Goal: Use online tool/utility: Utilize a website feature to perform a specific function

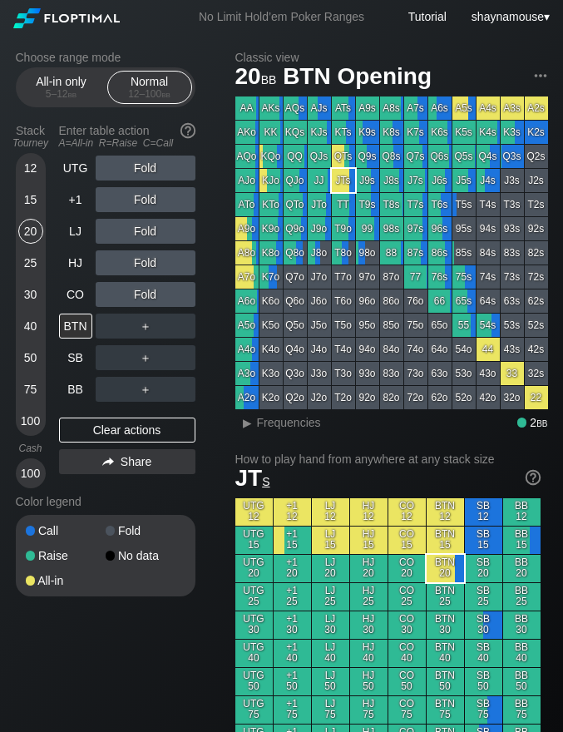
click at [29, 167] on div "12" at bounding box center [30, 168] width 25 height 25
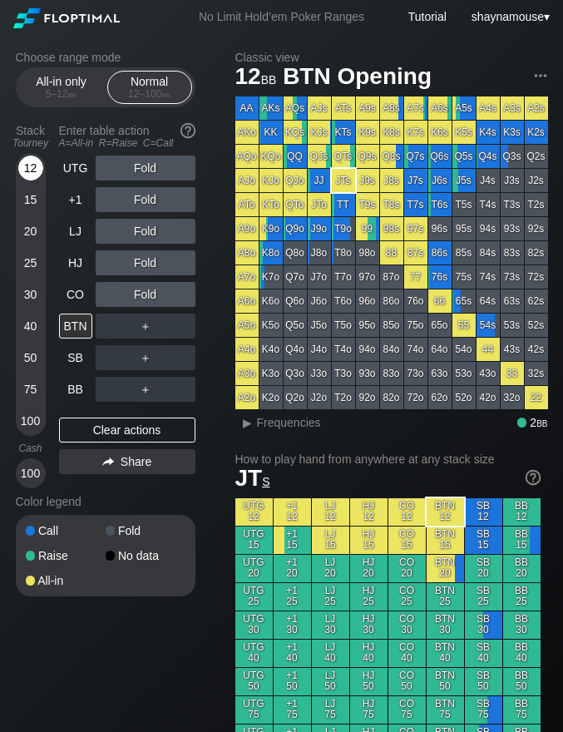
click at [29, 167] on div "12" at bounding box center [30, 168] width 25 height 25
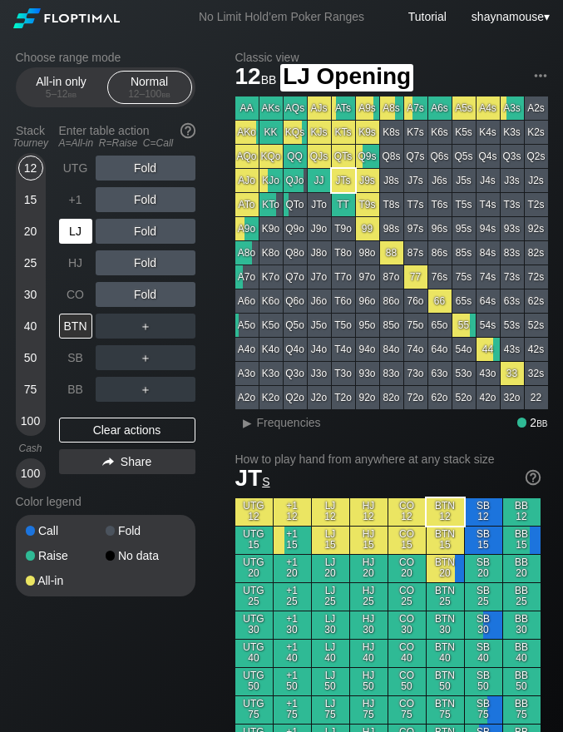
click at [73, 234] on div "LJ" at bounding box center [75, 231] width 33 height 25
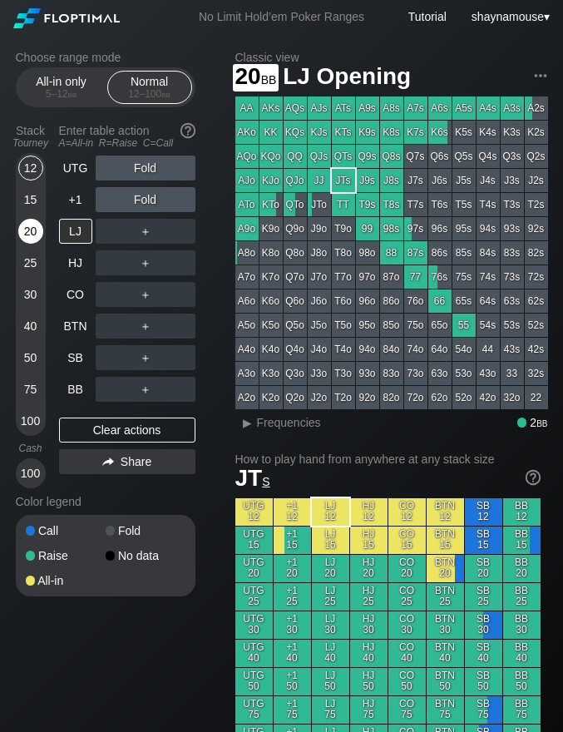
click at [25, 240] on div "20" at bounding box center [30, 231] width 25 height 25
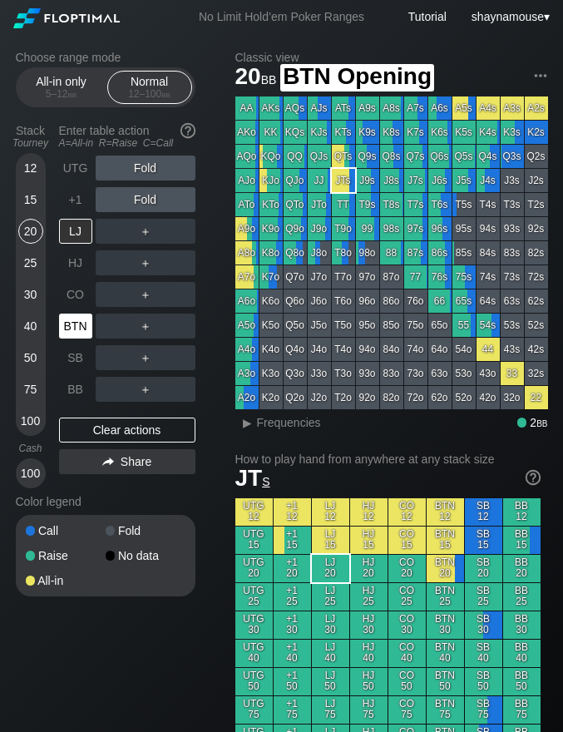
click at [81, 329] on div "BTN" at bounding box center [75, 326] width 33 height 25
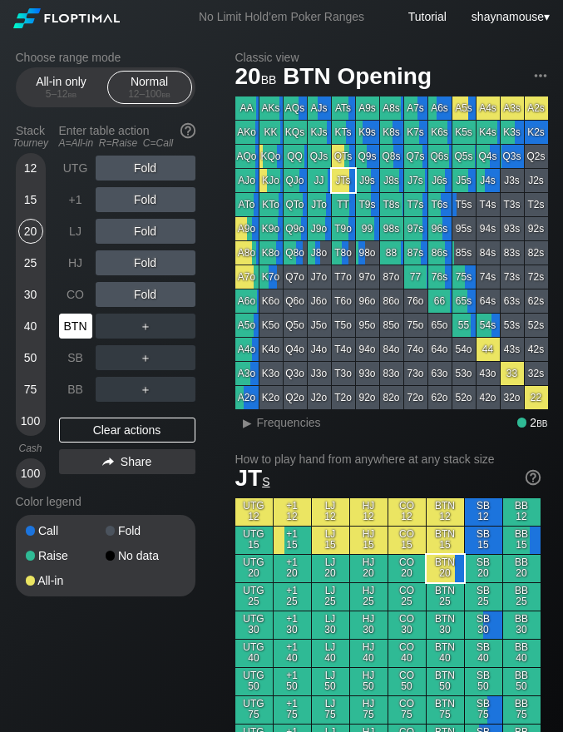
click at [81, 329] on div "BTN" at bounding box center [75, 326] width 33 height 25
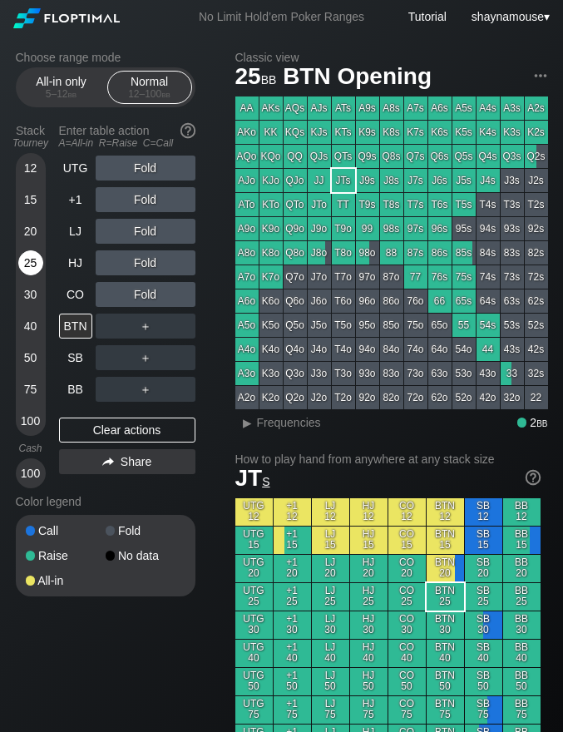
click at [28, 270] on div "25" at bounding box center [30, 262] width 25 height 25
click at [137, 270] on div "R ✕" at bounding box center [145, 262] width 32 height 25
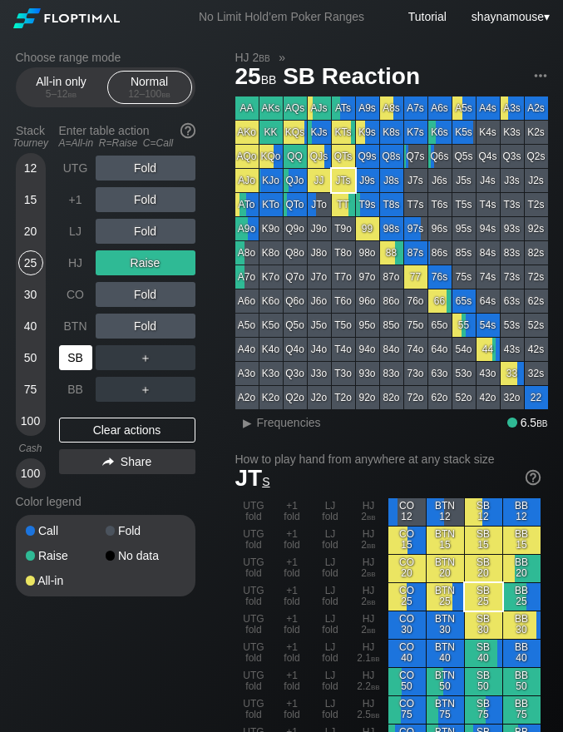
click at [73, 344] on div "SB" at bounding box center [77, 358] width 37 height 32
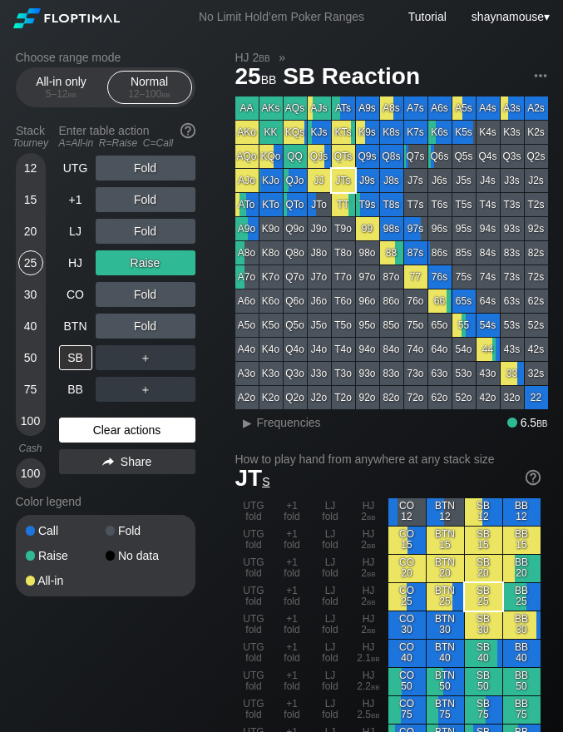
click at [130, 433] on div "Clear actions" at bounding box center [127, 430] width 136 height 25
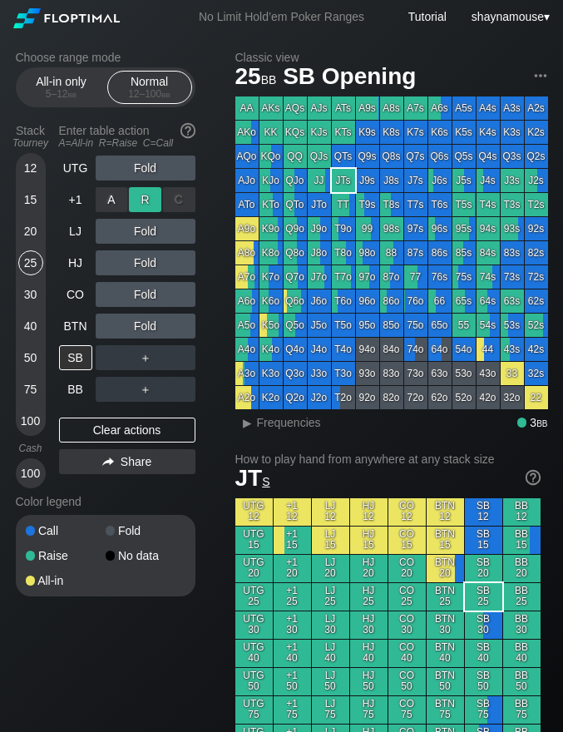
click at [144, 200] on div "R ✕" at bounding box center [145, 199] width 32 height 25
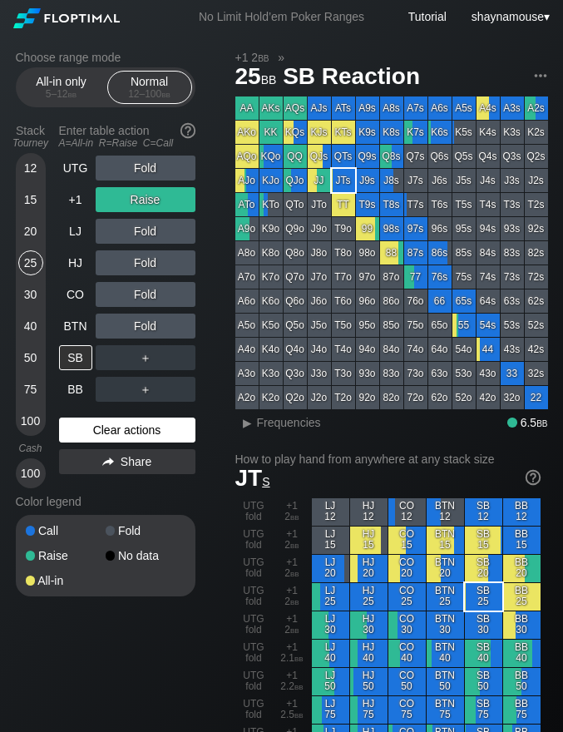
click at [135, 434] on div "Clear actions" at bounding box center [127, 430] width 136 height 25
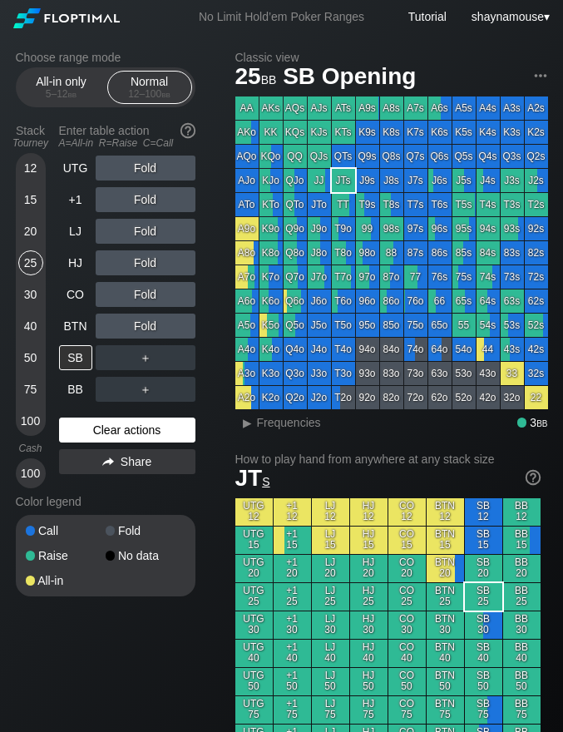
click at [135, 434] on div "Clear actions" at bounding box center [127, 430] width 136 height 25
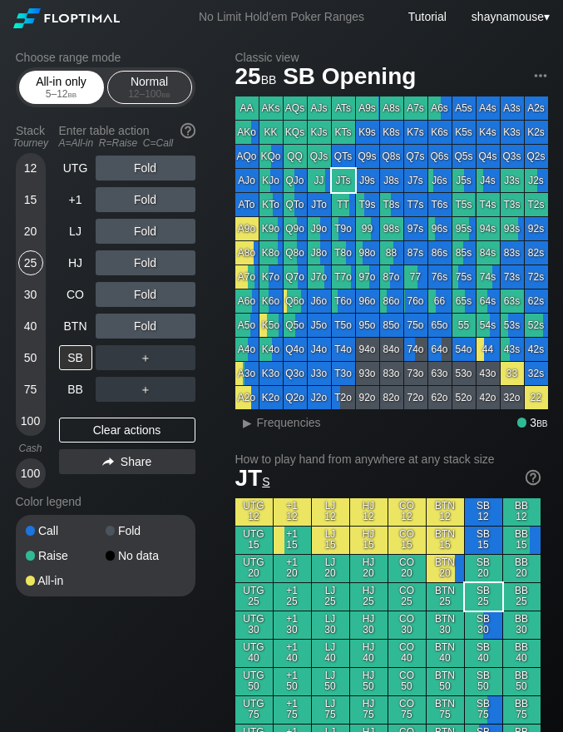
click at [53, 87] on div "All-in only 5 – 12 bb" at bounding box center [61, 88] width 77 height 32
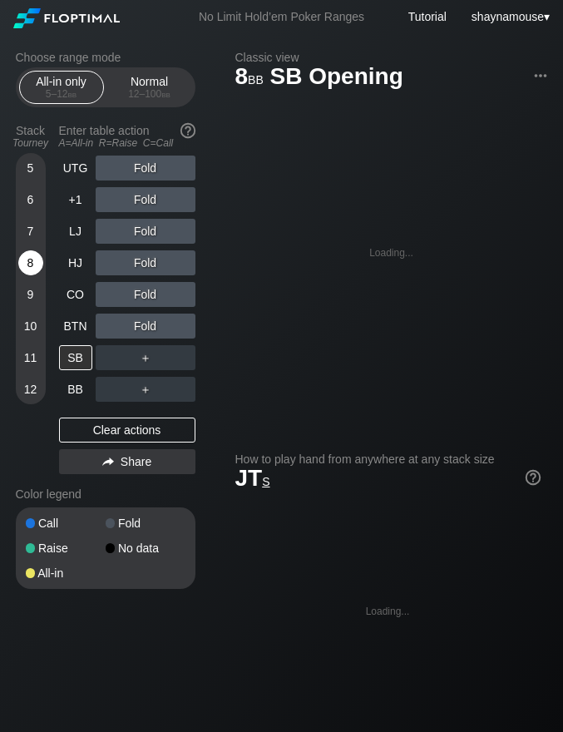
click at [37, 267] on div "8" at bounding box center [30, 262] width 25 height 25
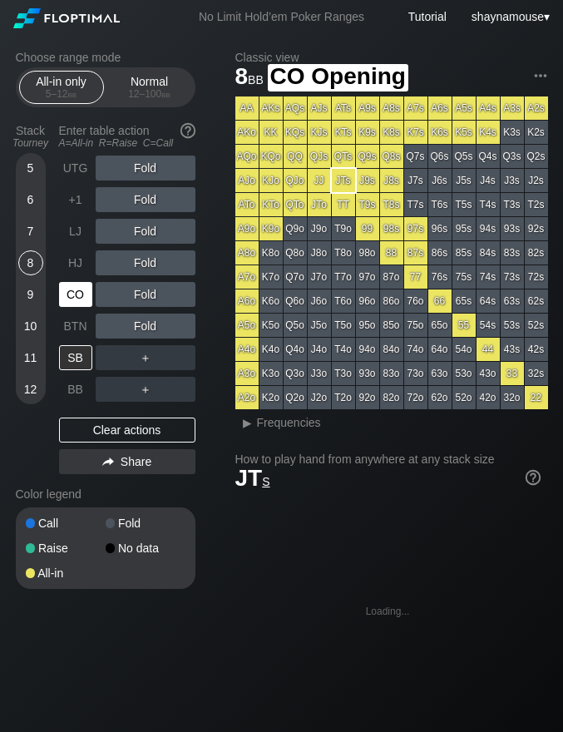
click at [72, 294] on div "CO" at bounding box center [75, 294] width 33 height 25
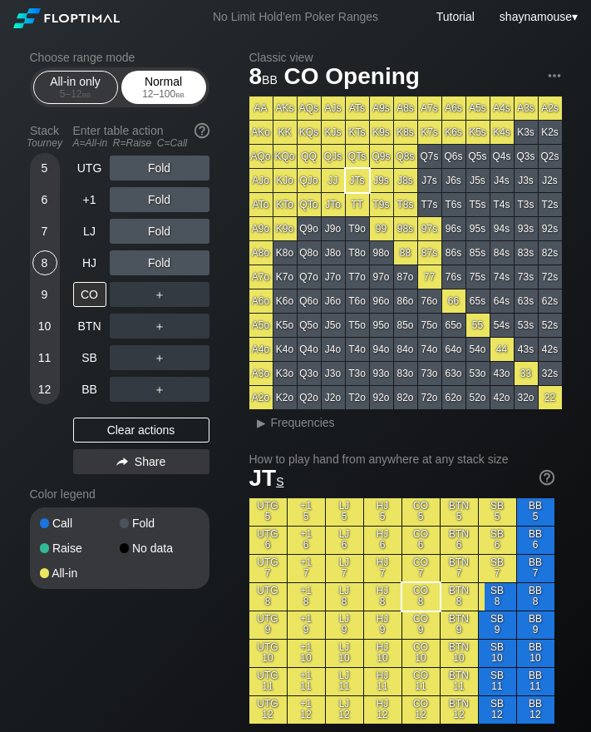
drag, startPoint x: 140, startPoint y: 72, endPoint x: 137, endPoint y: 85, distance: 13.5
click at [144, 87] on div "Normal 12 – 100 bb" at bounding box center [164, 88] width 77 height 32
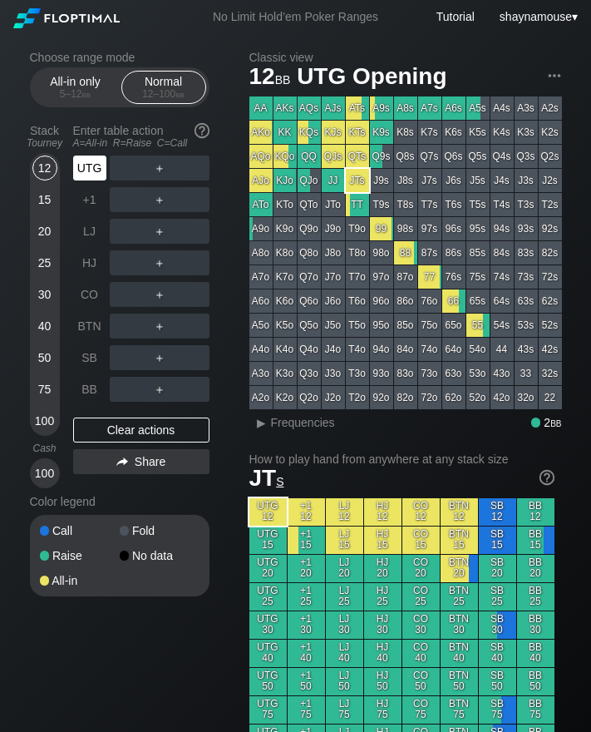
click at [79, 166] on div "UTG" at bounding box center [89, 168] width 33 height 25
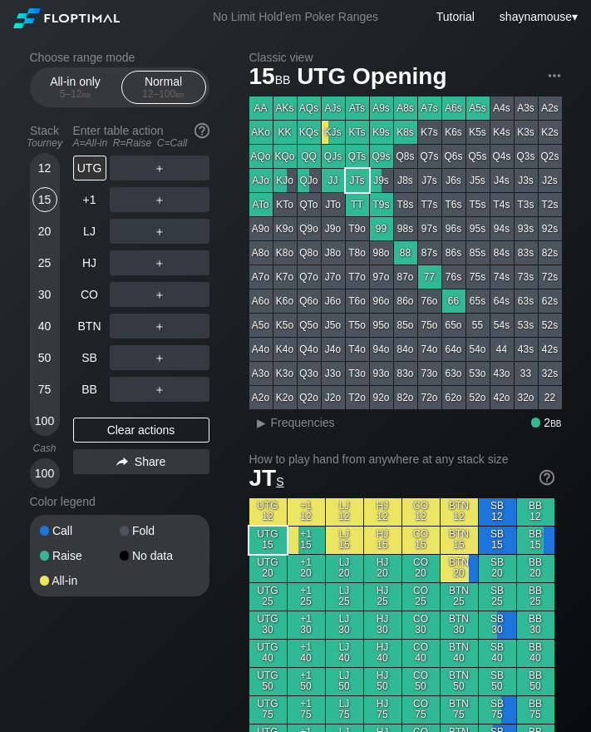
drag, startPoint x: 53, startPoint y: 199, endPoint x: 63, endPoint y: 190, distance: 13.5
click at [53, 201] on div "15" at bounding box center [44, 199] width 25 height 25
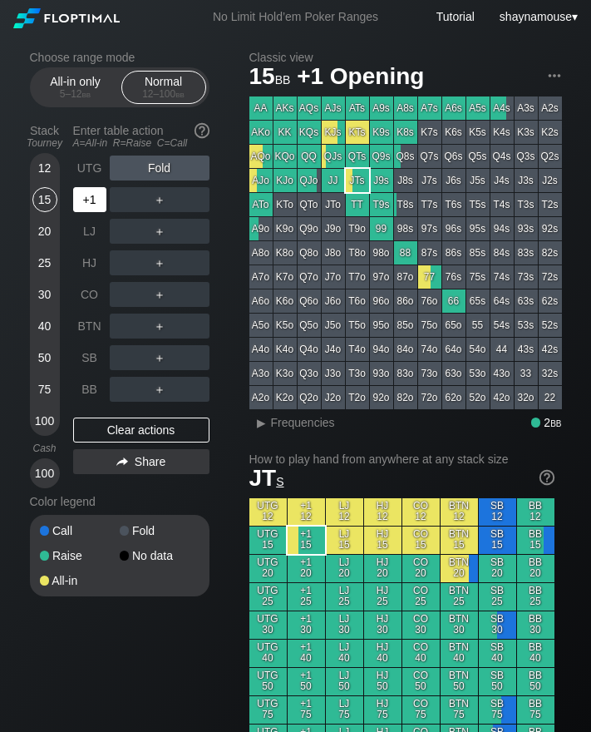
click at [90, 202] on div "+1" at bounding box center [89, 199] width 33 height 25
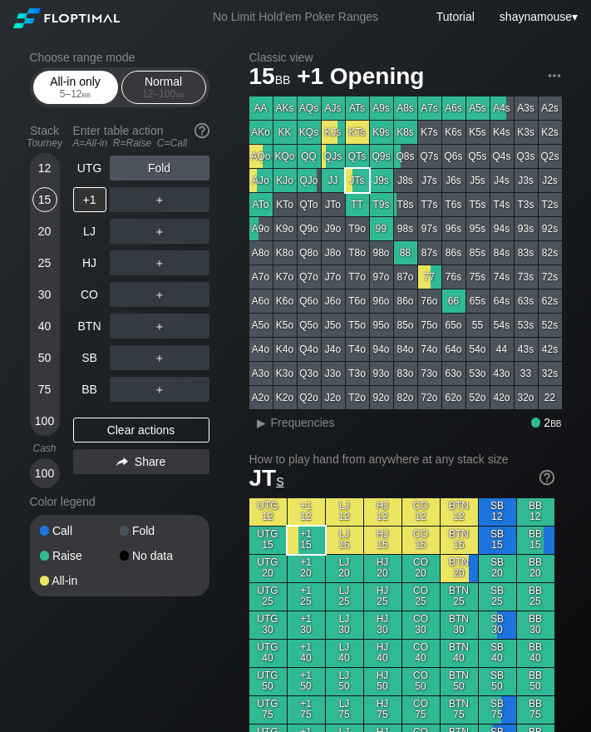
click at [75, 76] on div "All-in only 5 – 12 bb" at bounding box center [75, 88] width 77 height 32
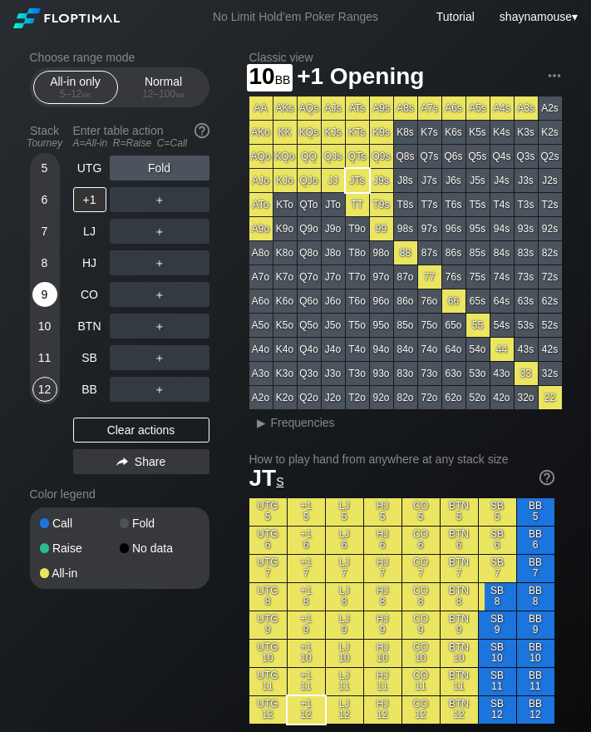
drag, startPoint x: 47, startPoint y: 322, endPoint x: 48, endPoint y: 299, distance: 22.5
click at [49, 323] on div "10" at bounding box center [44, 326] width 25 height 25
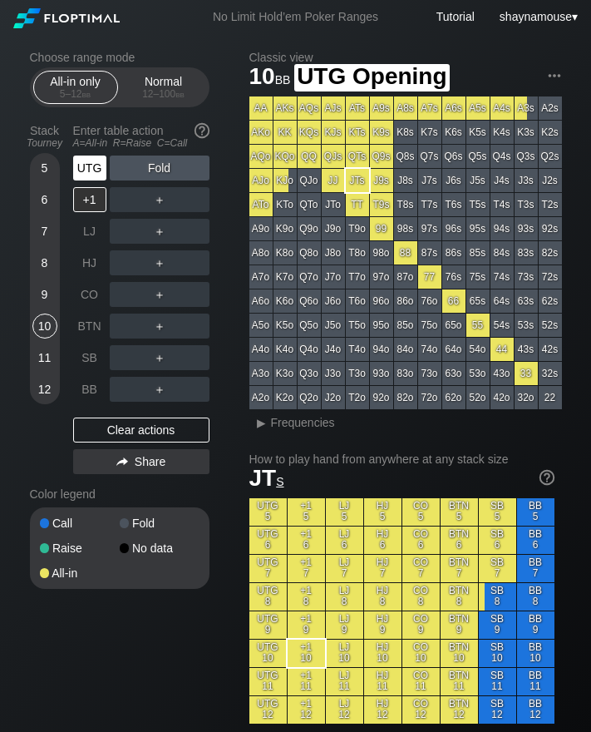
click at [101, 168] on div "UTG" at bounding box center [89, 168] width 33 height 25
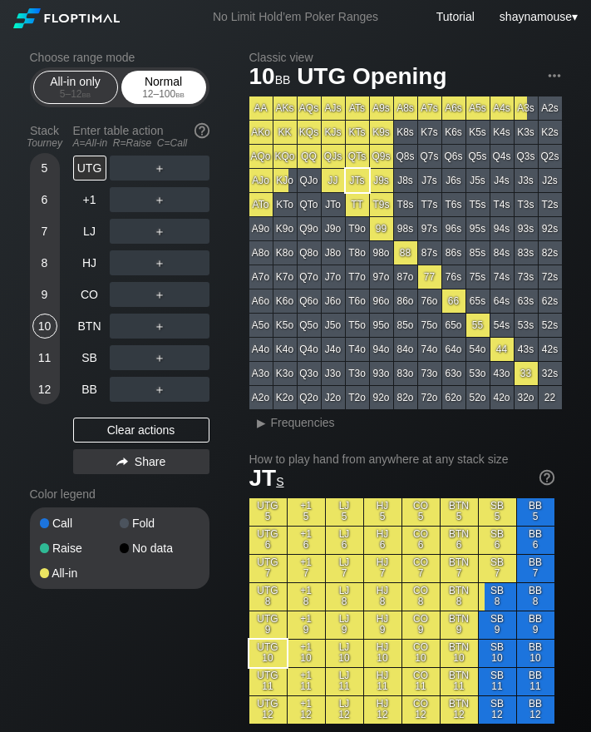
click at [176, 92] on span "bb" at bounding box center [180, 94] width 9 height 12
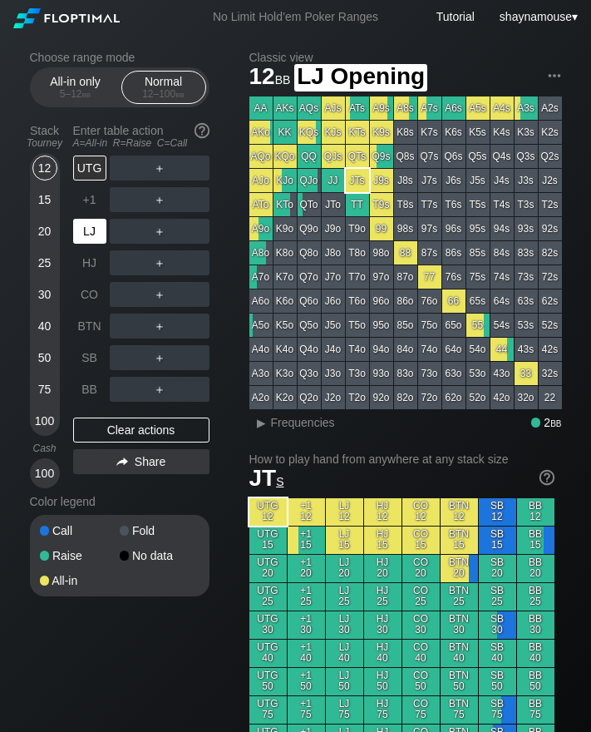
click at [86, 235] on div "LJ" at bounding box center [89, 231] width 33 height 25
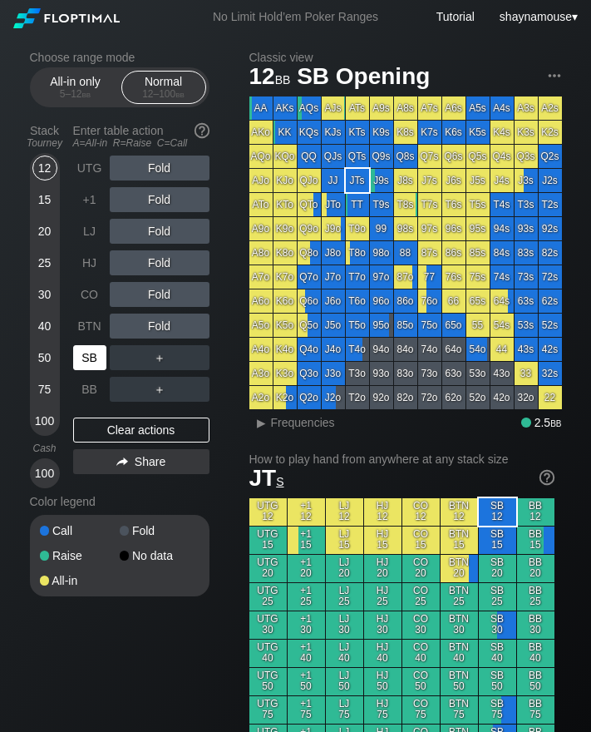
click at [97, 372] on div "SB" at bounding box center [91, 358] width 37 height 32
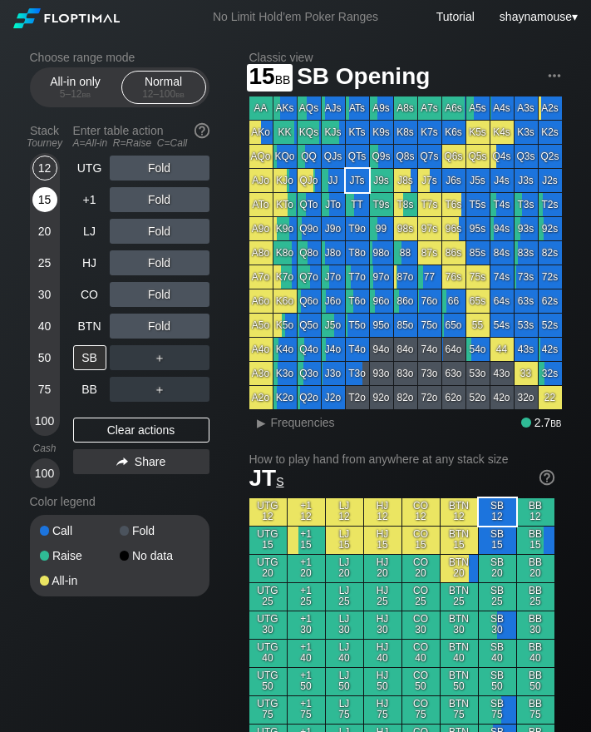
click at [41, 212] on div "15" at bounding box center [44, 203] width 25 height 32
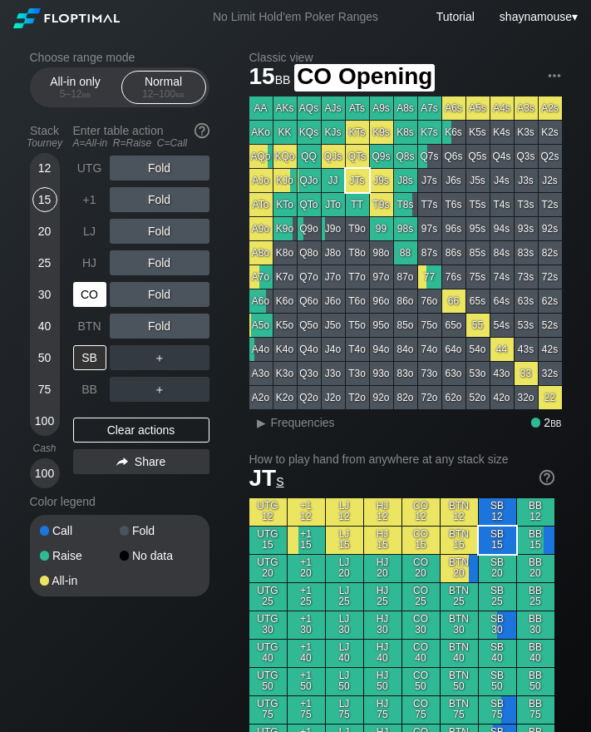
click at [95, 296] on div "CO" at bounding box center [89, 294] width 33 height 25
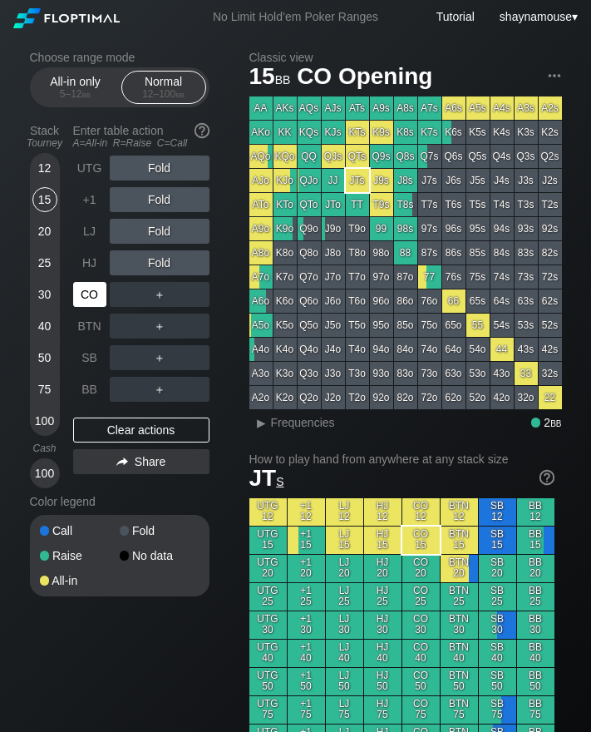
click at [95, 296] on div "CO" at bounding box center [89, 294] width 33 height 25
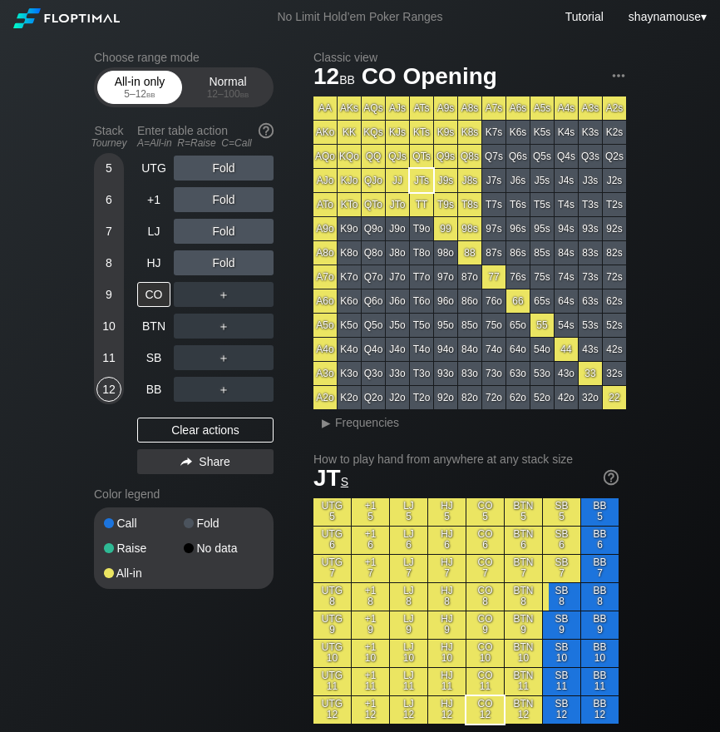
click at [140, 90] on div "5 – 12 bb" at bounding box center [140, 94] width 70 height 12
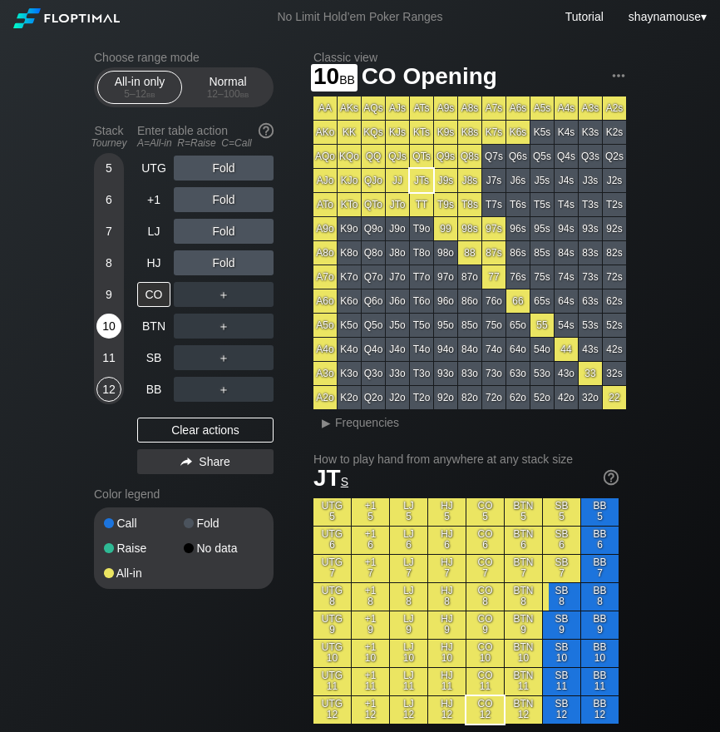
click at [112, 330] on div "10" at bounding box center [108, 326] width 25 height 25
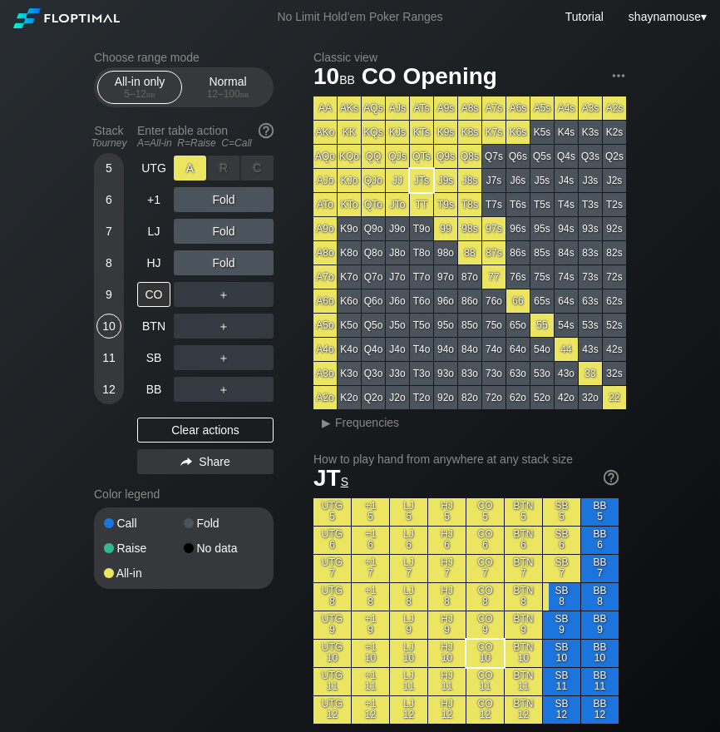
click at [184, 172] on div "A ✕" at bounding box center [190, 168] width 32 height 25
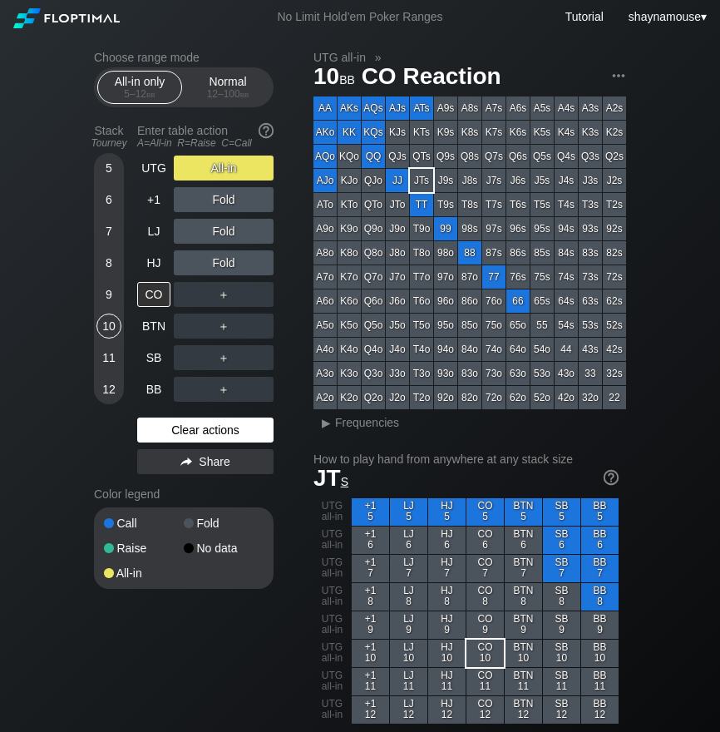
click at [215, 425] on div "Clear actions" at bounding box center [205, 430] width 136 height 25
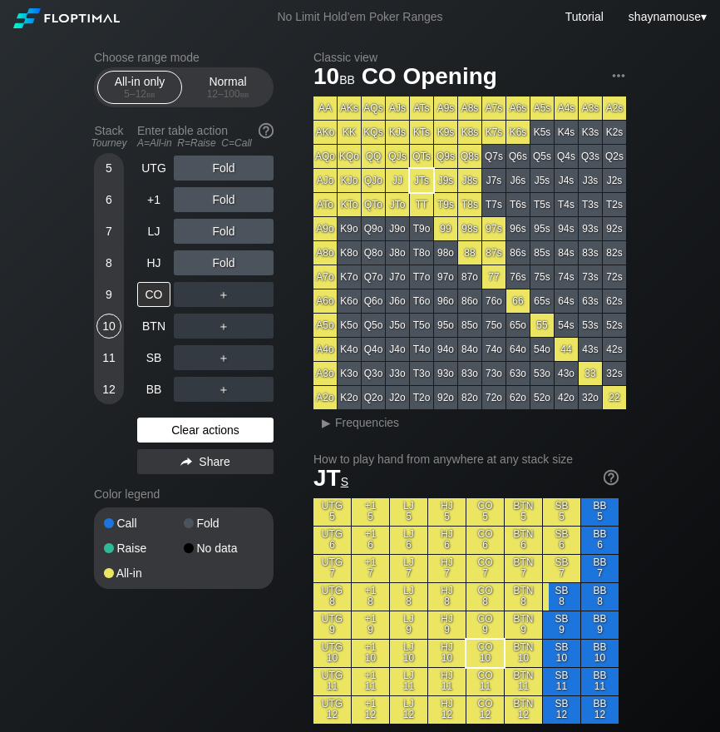
click at [214, 423] on div "Clear actions" at bounding box center [205, 430] width 136 height 25
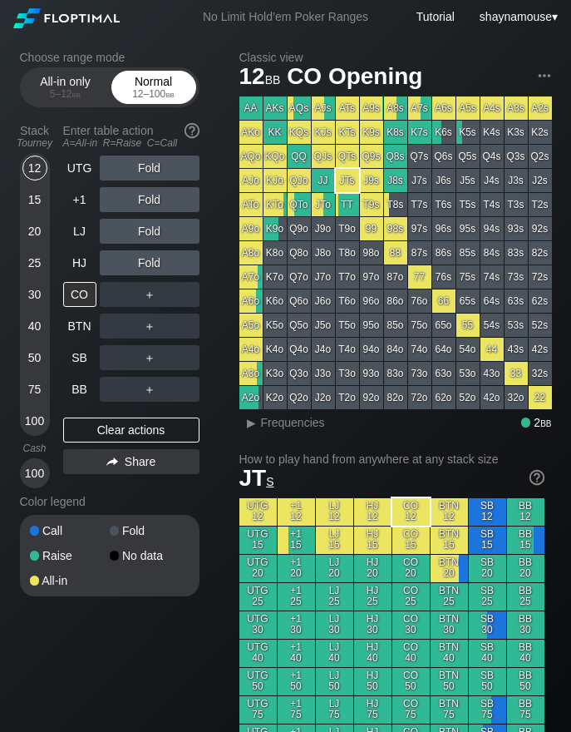
click at [156, 92] on div "12 – 100 bb" at bounding box center [154, 94] width 70 height 12
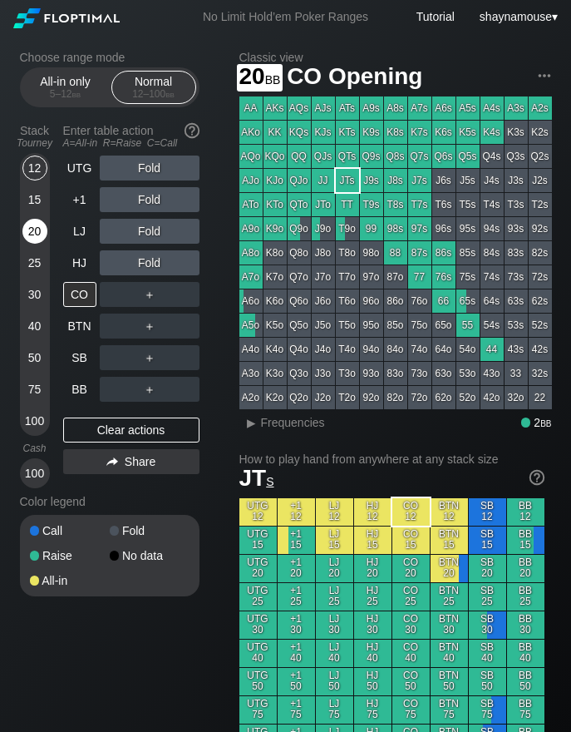
click at [42, 235] on div "20" at bounding box center [34, 231] width 25 height 25
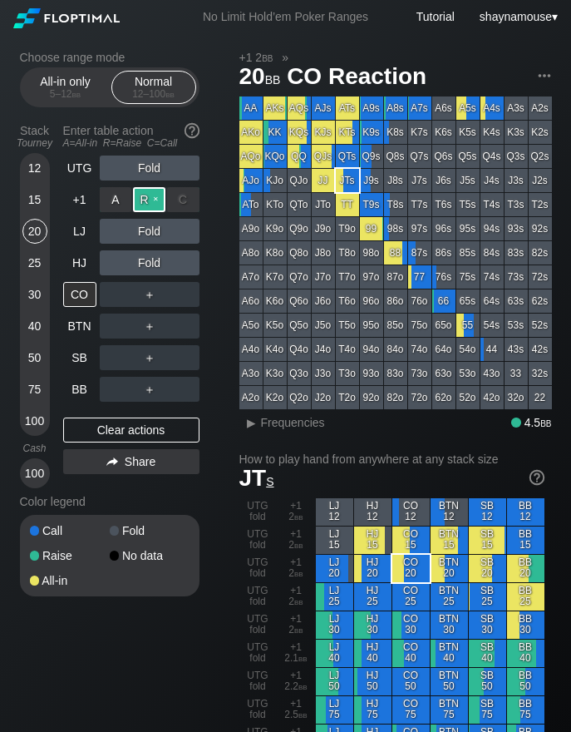
click at [146, 197] on div "R ✕" at bounding box center [149, 199] width 32 height 25
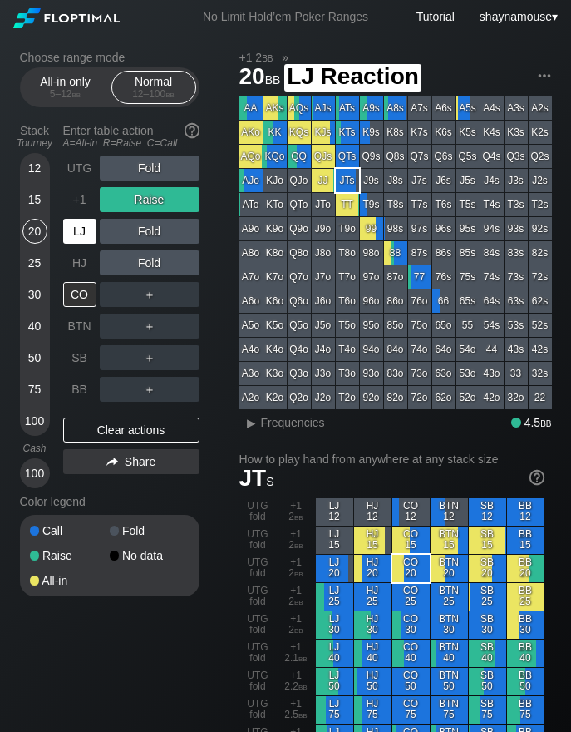
click at [87, 233] on div "LJ" at bounding box center [79, 231] width 33 height 25
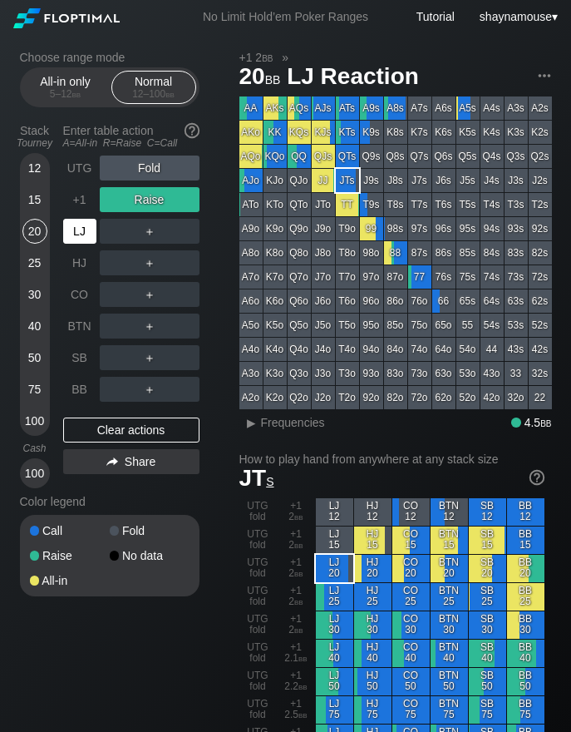
click at [87, 233] on div "LJ" at bounding box center [79, 231] width 33 height 25
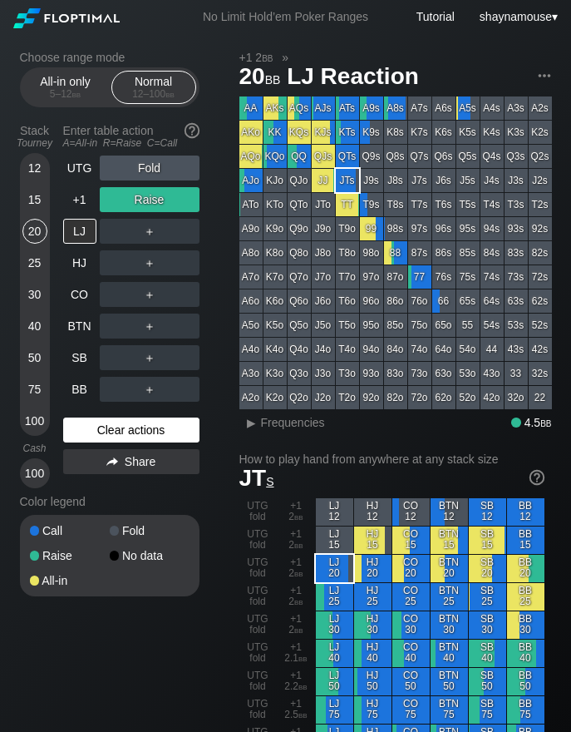
click at [138, 428] on div "Clear actions" at bounding box center [131, 430] width 136 height 25
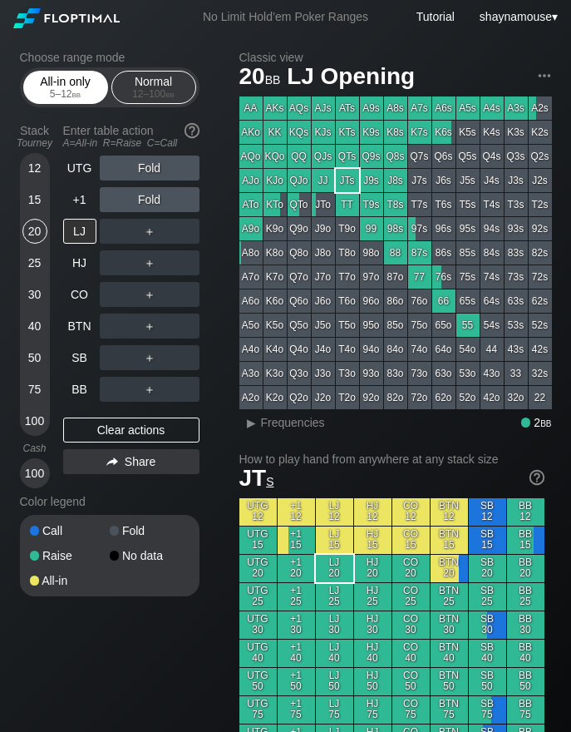
click at [66, 75] on div "All-in only 5 – 12 bb" at bounding box center [65, 88] width 77 height 32
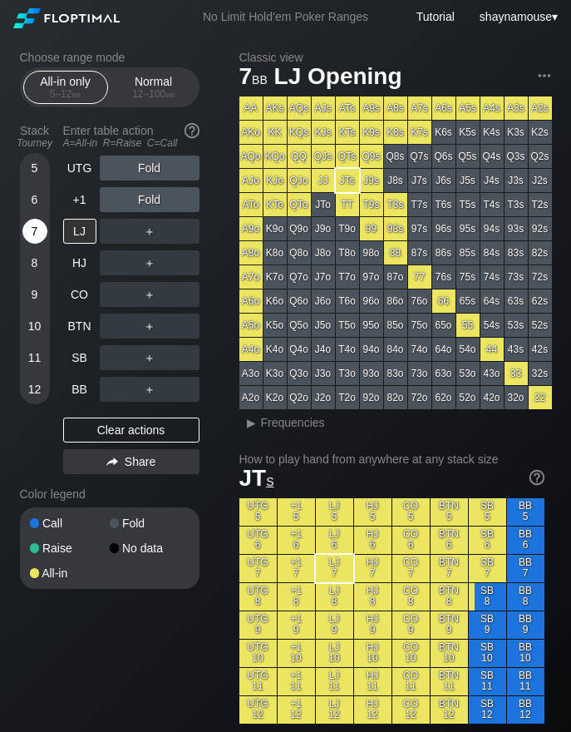
click at [33, 244] on div "7" at bounding box center [34, 235] width 25 height 32
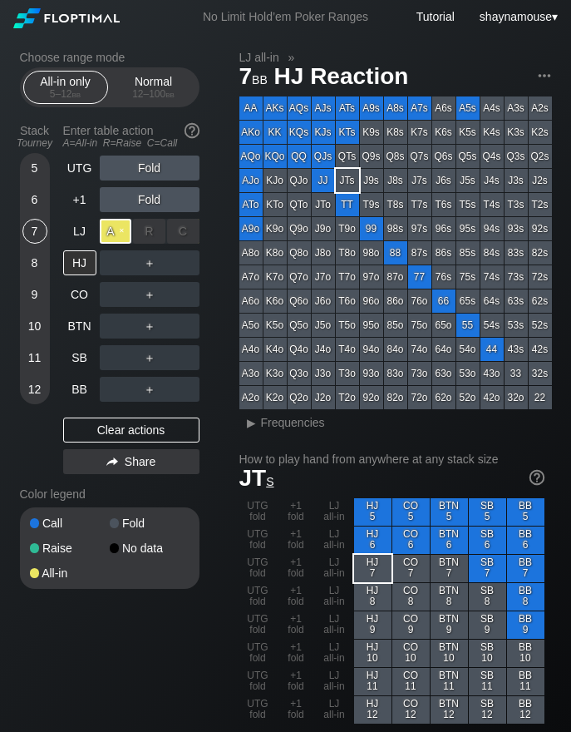
drag, startPoint x: 102, startPoint y: 239, endPoint x: 111, endPoint y: 238, distance: 9.2
click at [111, 238] on div "A ✕" at bounding box center [116, 231] width 32 height 25
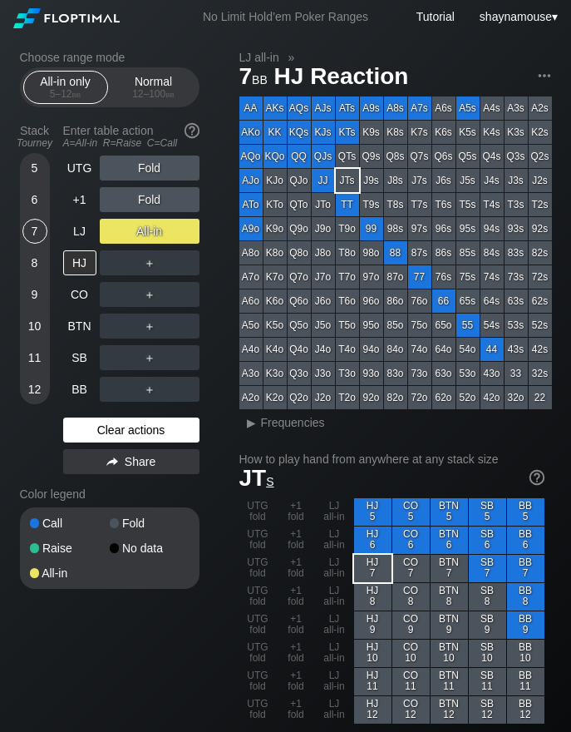
click at [167, 424] on div "Clear actions" at bounding box center [131, 430] width 136 height 25
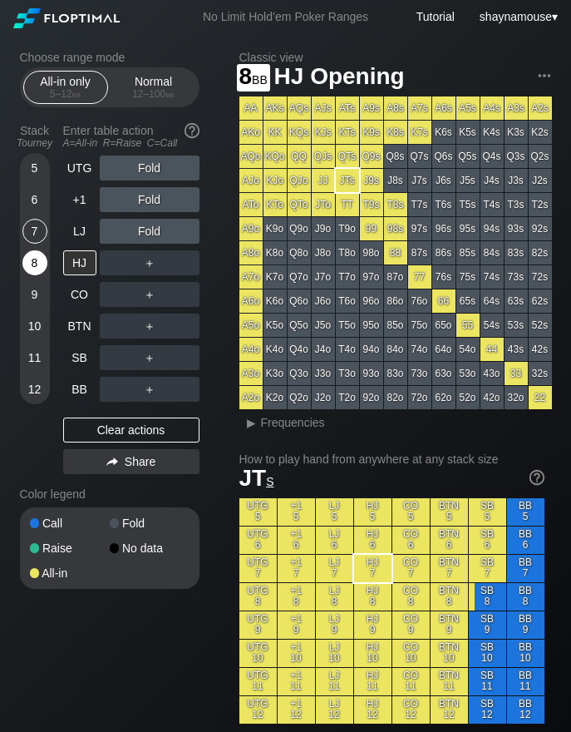
click at [29, 264] on div "8" at bounding box center [34, 262] width 25 height 25
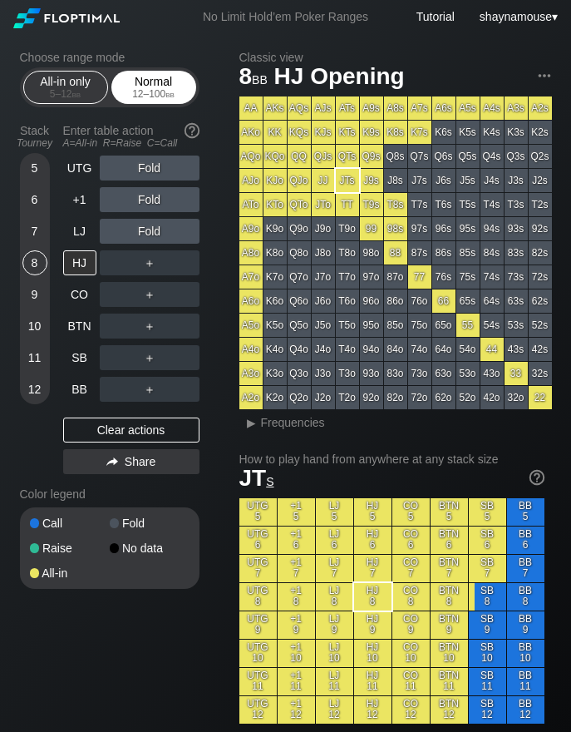
click at [136, 99] on div "12 – 100 bb" at bounding box center [154, 94] width 70 height 12
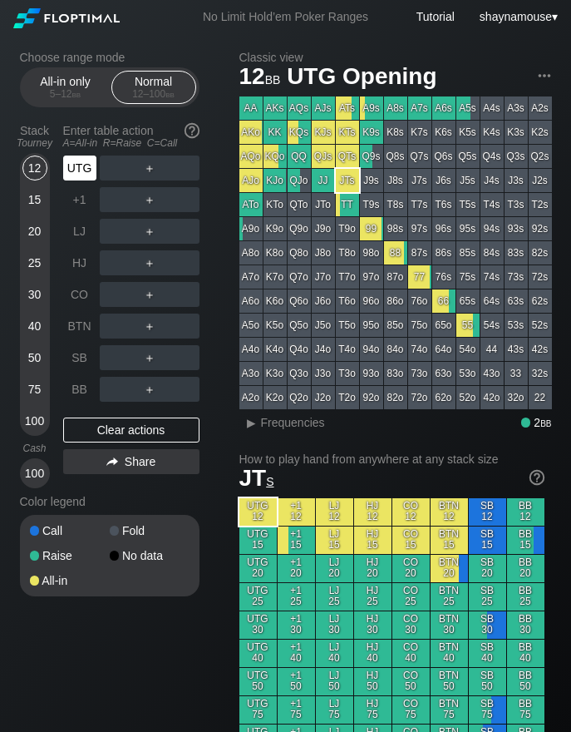
click at [78, 166] on div "UTG" at bounding box center [79, 168] width 33 height 25
click at [159, 169] on div "R ✕" at bounding box center [149, 168] width 32 height 25
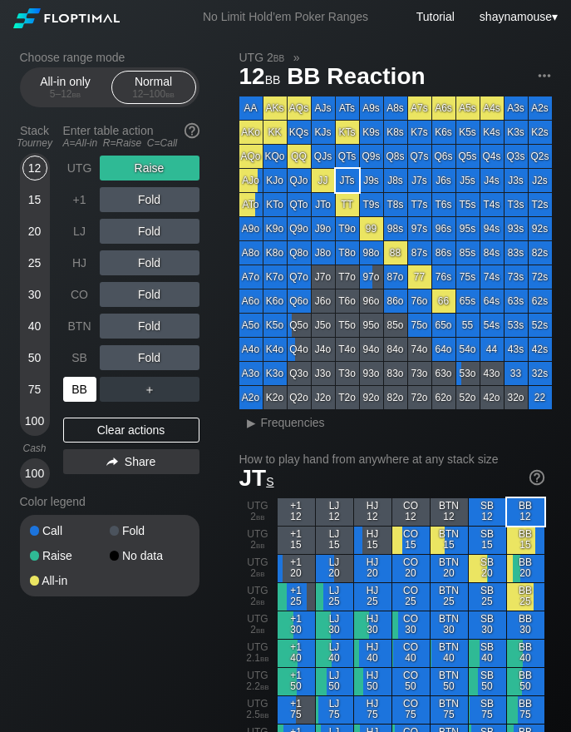
drag, startPoint x: 79, startPoint y: 392, endPoint x: 72, endPoint y: 381, distance: 12.7
click at [79, 393] on div "BB" at bounding box center [79, 389] width 33 height 25
